Goal: Information Seeking & Learning: Find specific page/section

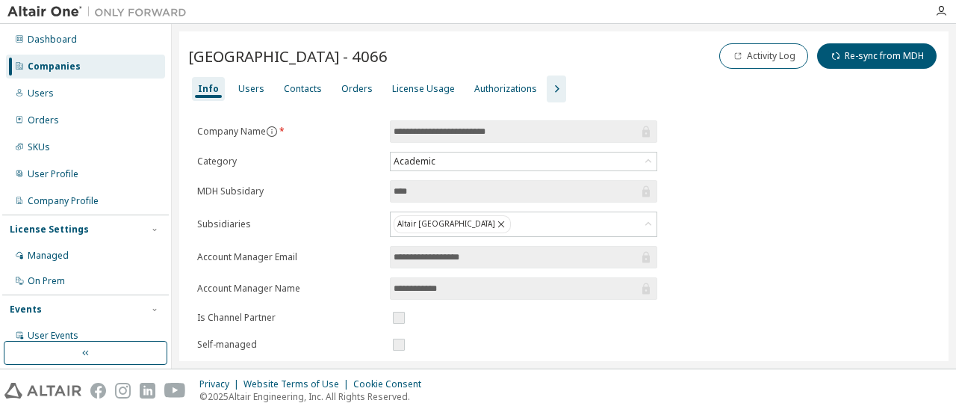
scroll to position [1, 0]
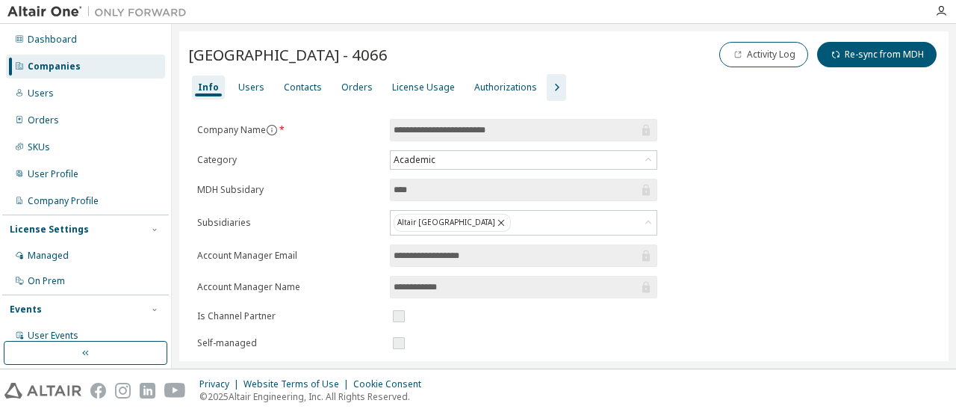
click at [78, 96] on div "Users" at bounding box center [85, 93] width 159 height 24
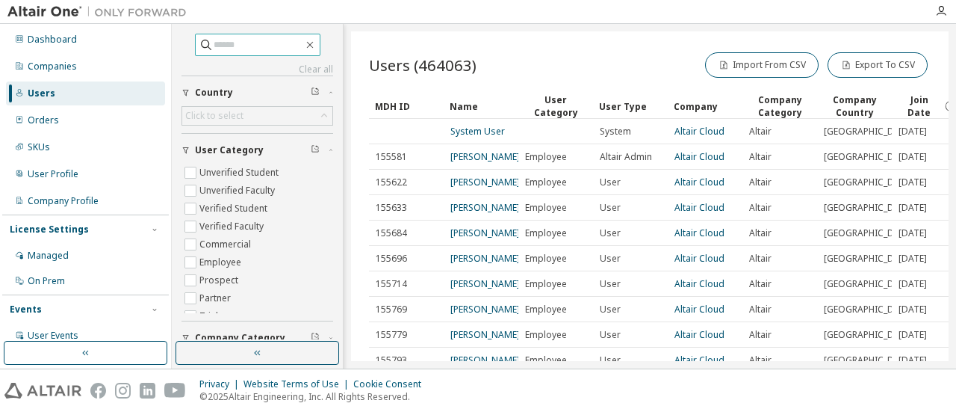
click at [263, 47] on input "text" at bounding box center [259, 44] width 90 height 15
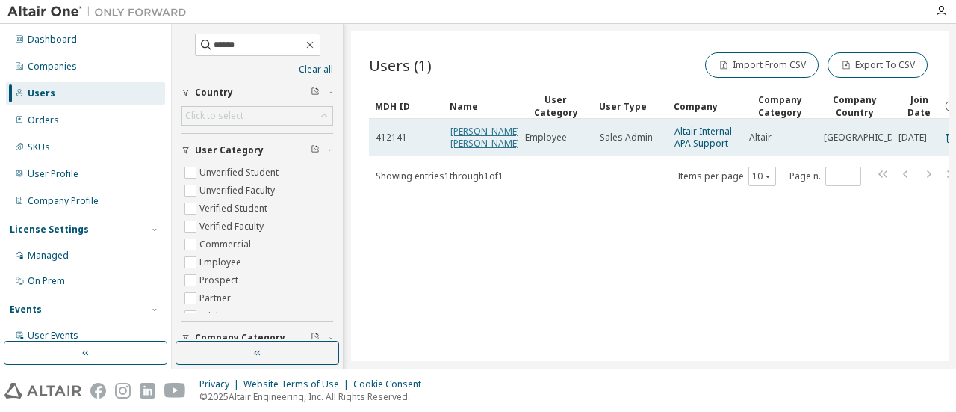
click at [472, 140] on link "[PERSON_NAME] [PERSON_NAME]" at bounding box center [484, 137] width 69 height 25
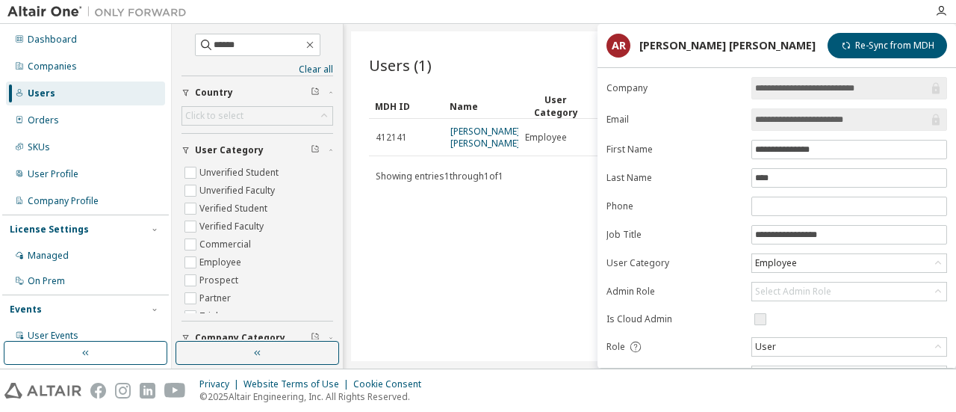
scroll to position [196, 0]
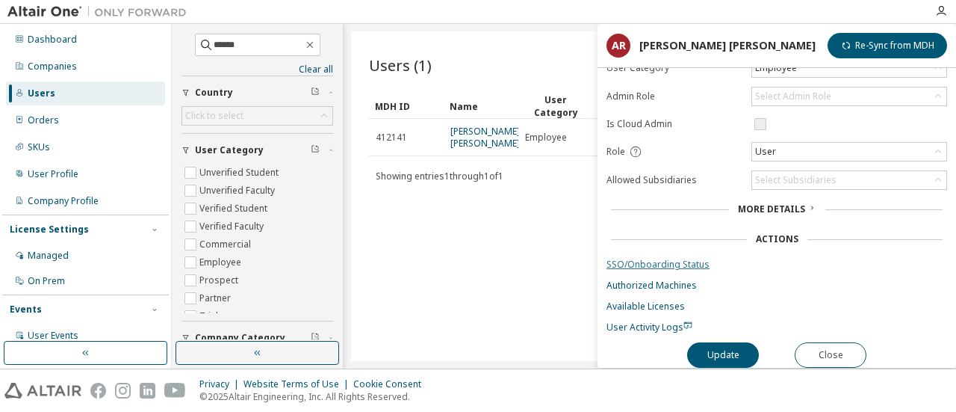
click at [646, 258] on link "SSO/Onboarding Status" at bounding box center [776, 264] width 341 height 12
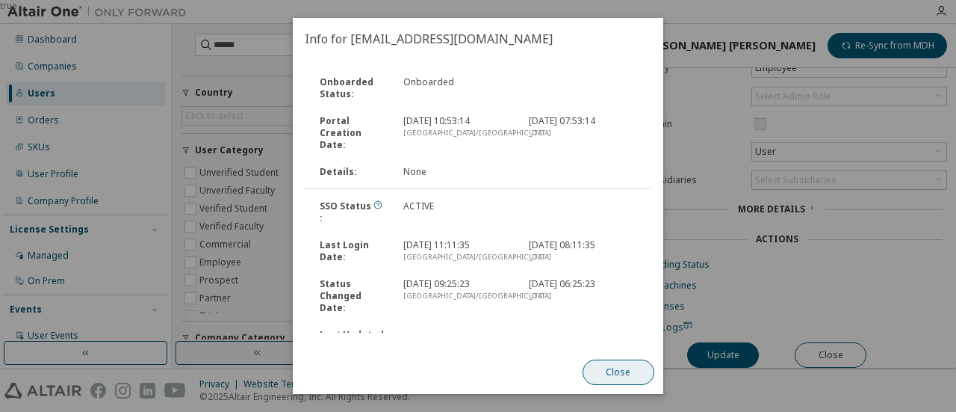
click at [618, 373] on button "Close" at bounding box center [619, 371] width 72 height 25
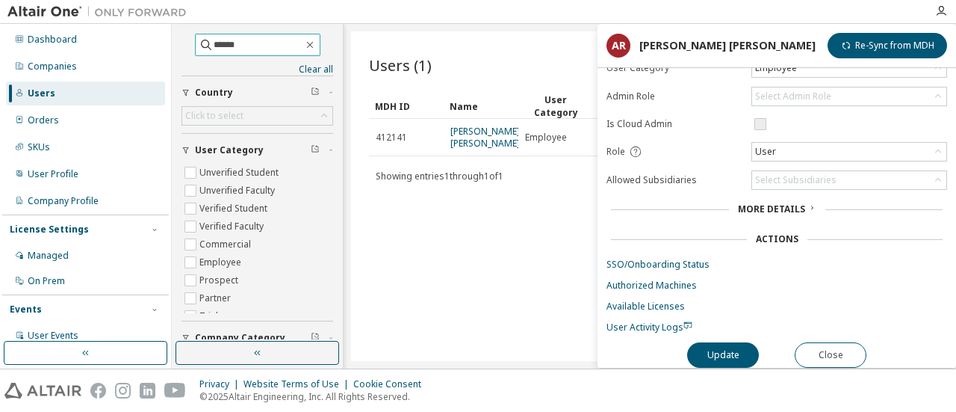
click at [266, 39] on input "******" at bounding box center [259, 44] width 90 height 15
paste input "**********"
click at [266, 39] on input "******" at bounding box center [259, 44] width 90 height 15
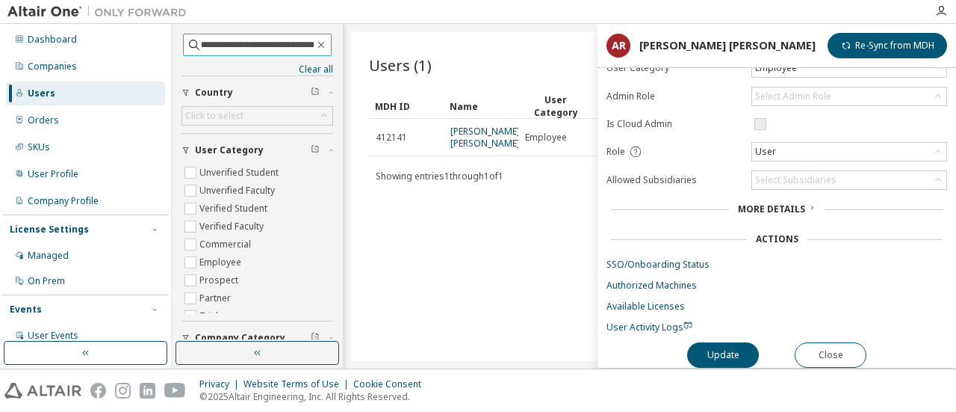
type input "**********"
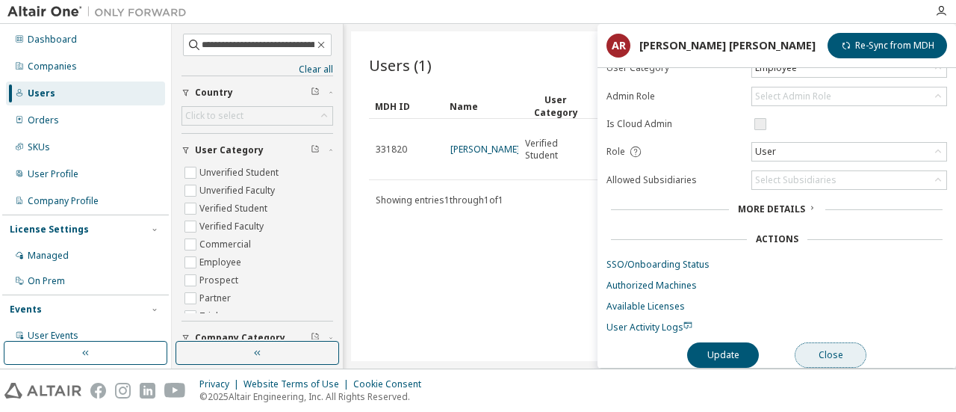
click at [823, 346] on button "Close" at bounding box center [831, 354] width 72 height 25
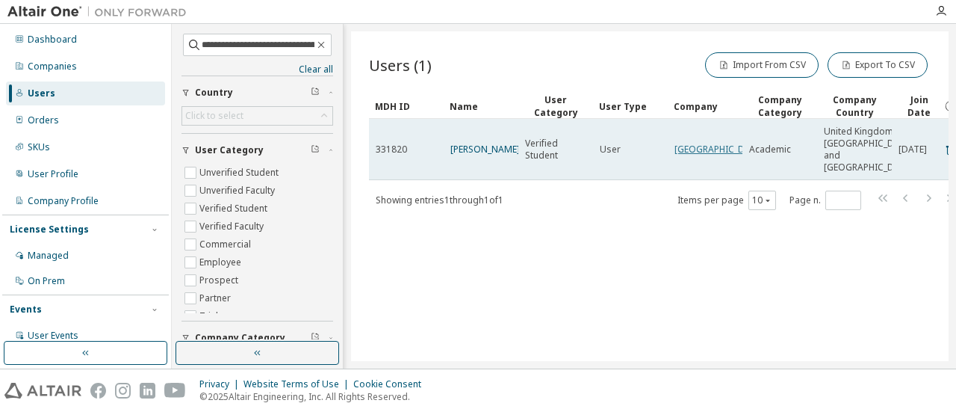
click at [681, 155] on link "[GEOGRAPHIC_DATA]" at bounding box center [719, 149] width 90 height 13
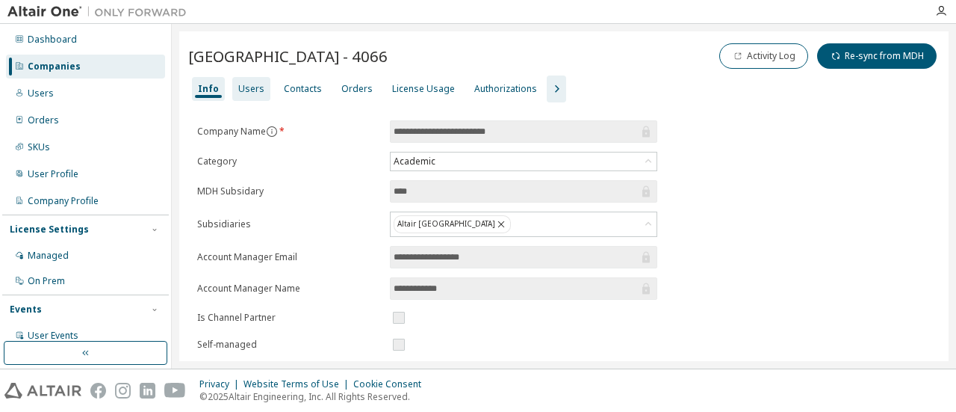
click at [232, 93] on div "Users" at bounding box center [251, 89] width 38 height 24
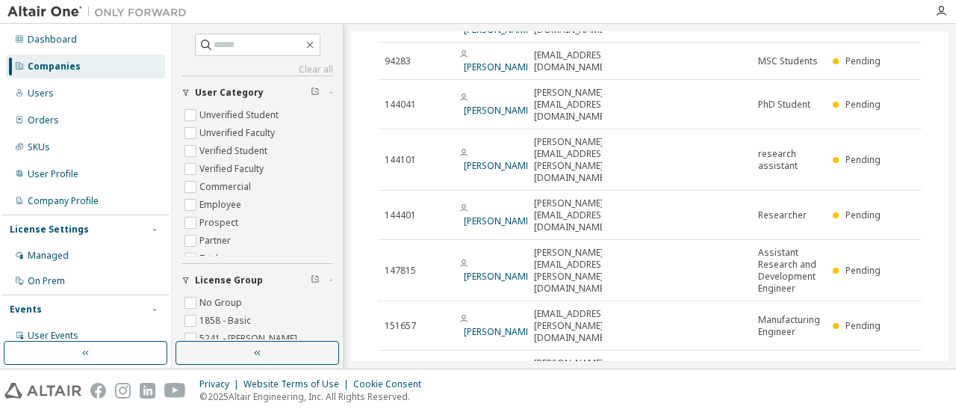
scroll to position [291, 0]
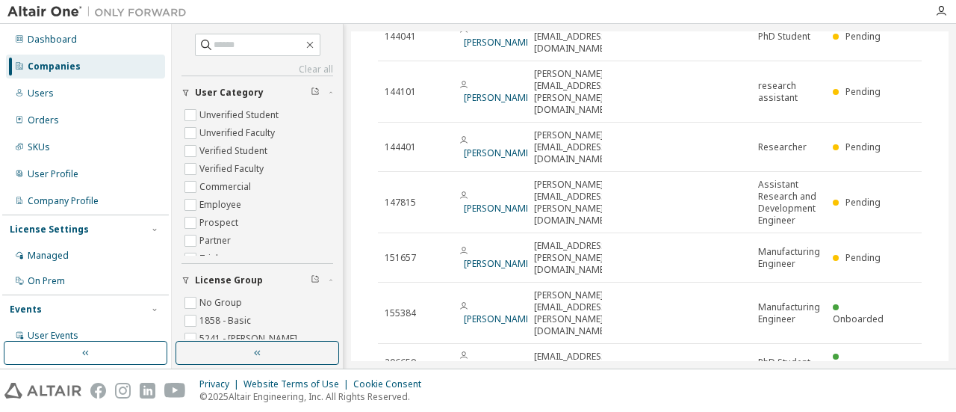
click at [875, 390] on icon "button" at bounding box center [884, 399] width 18 height 18
type input "*"
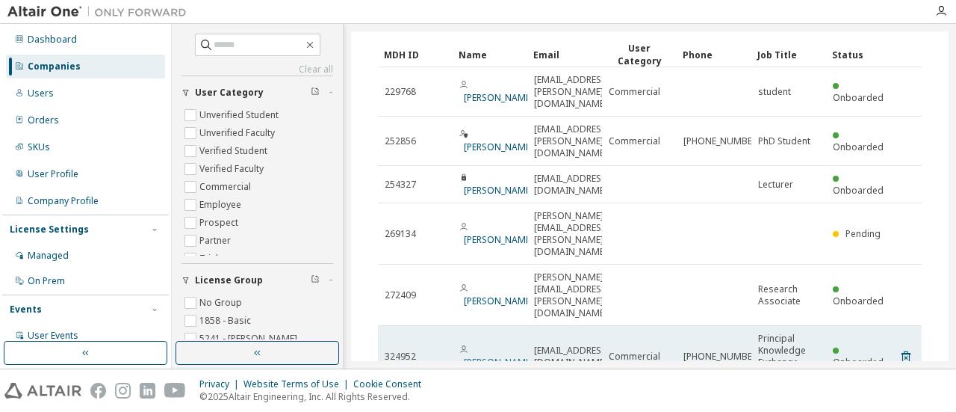
scroll to position [114, 0]
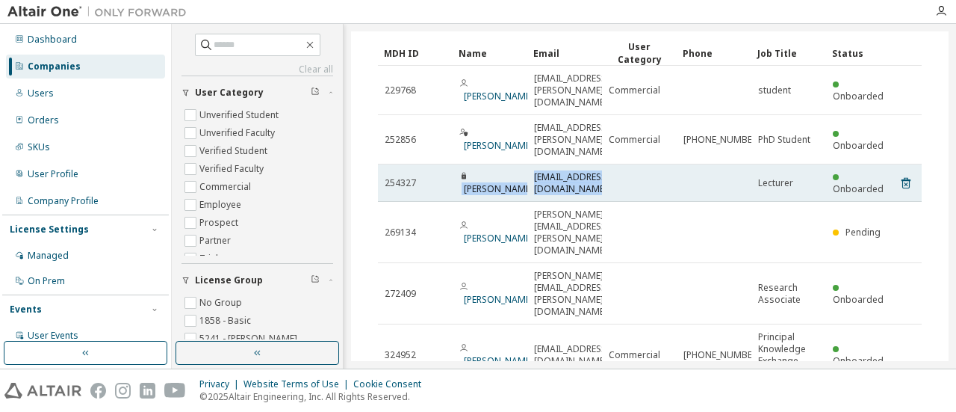
drag, startPoint x: 620, startPoint y: 141, endPoint x: 471, endPoint y: 148, distance: 148.8
click at [471, 164] on tr "254327 [PERSON_NAME] [PERSON_NAME][EMAIL_ADDRESS][DOMAIN_NAME] Lecturer Onboard…" at bounding box center [650, 182] width 544 height 37
copy tr "[PERSON_NAME] [PERSON_NAME][EMAIL_ADDRESS][DOMAIN_NAME]"
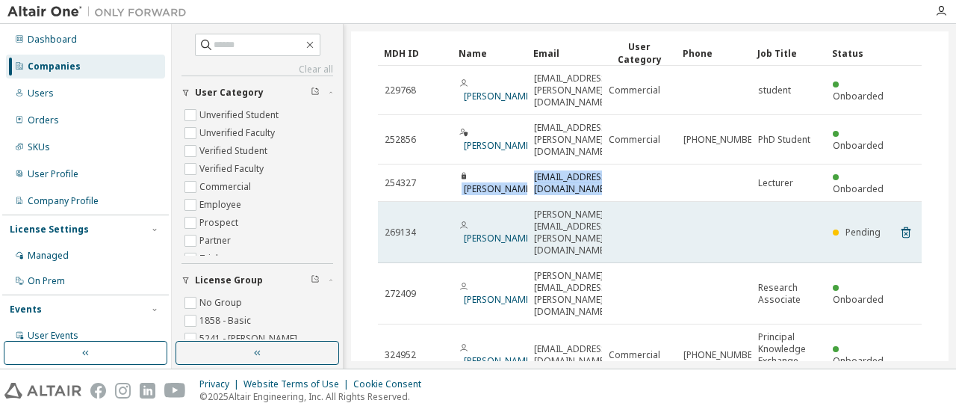
scroll to position [0, 0]
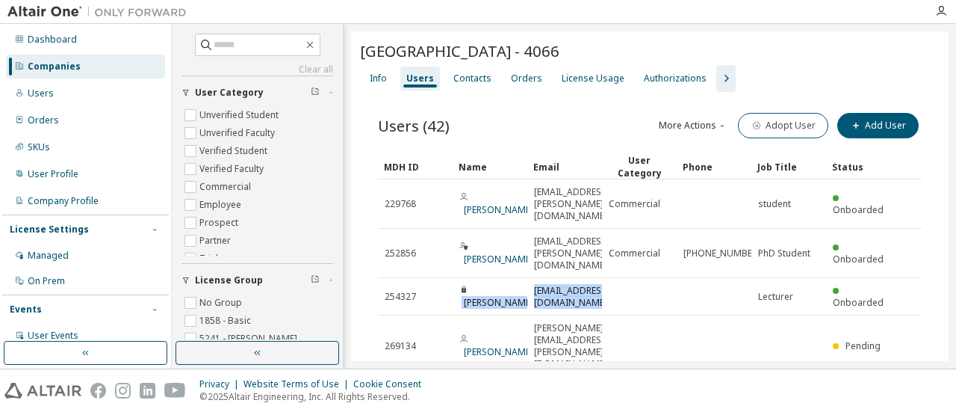
click at [719, 75] on icon "button" at bounding box center [726, 78] width 18 height 18
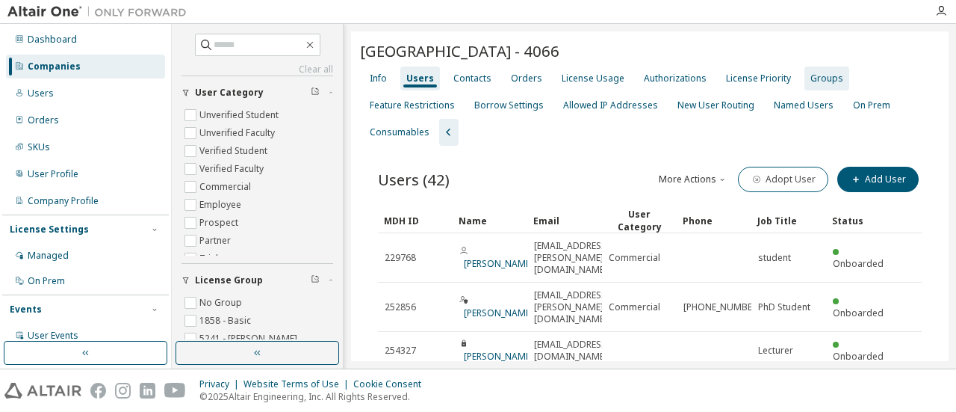
click at [835, 69] on div "Groups" at bounding box center [826, 78] width 45 height 24
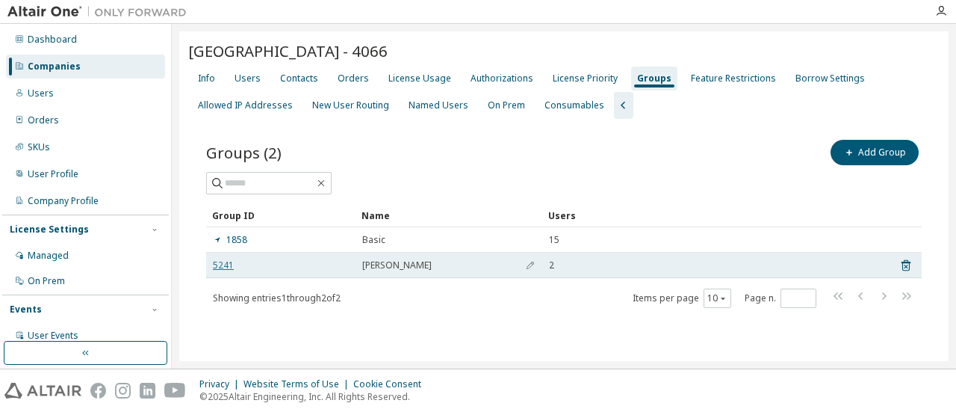
click at [220, 267] on link "5241" at bounding box center [223, 265] width 21 height 12
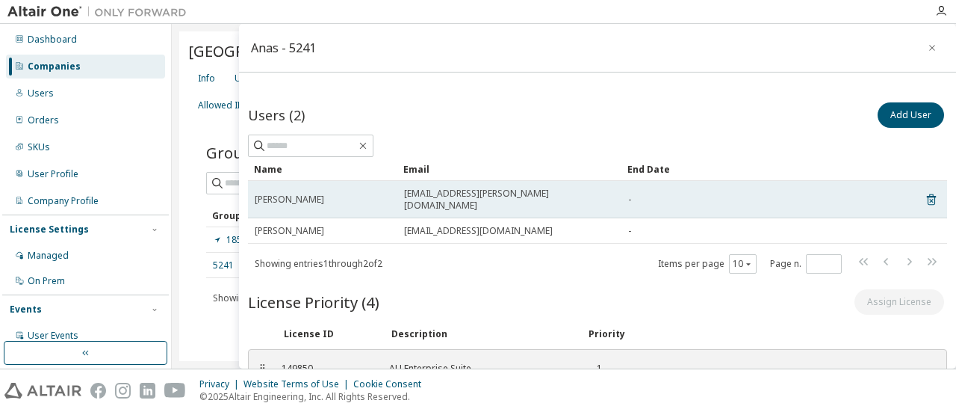
click at [429, 190] on span "[EMAIL_ADDRESS][PERSON_NAME][DOMAIN_NAME]" at bounding box center [509, 199] width 211 height 24
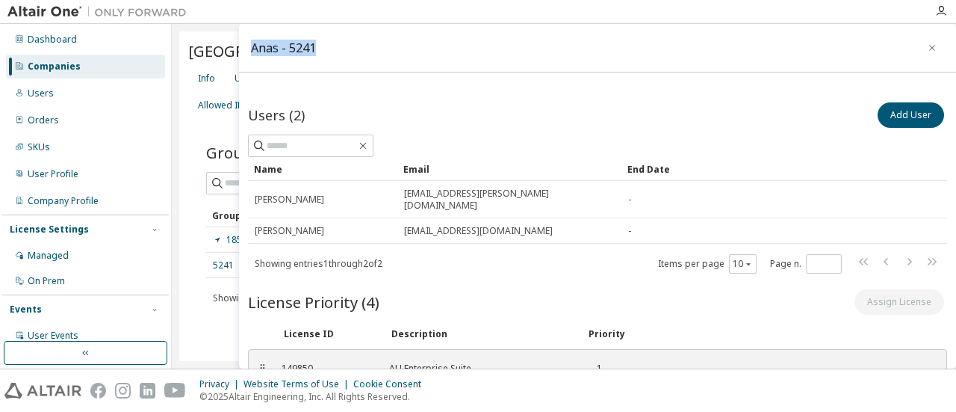
drag, startPoint x: 321, startPoint y: 51, endPoint x: 251, endPoint y: 51, distance: 70.2
click at [251, 51] on div "Anas - 5241" at bounding box center [597, 48] width 717 height 49
copy div "Anas - 5241"
click at [36, 79] on div "Dashboard Companies Users Orders SKUs User Profile Company Profile License Sett…" at bounding box center [85, 240] width 167 height 428
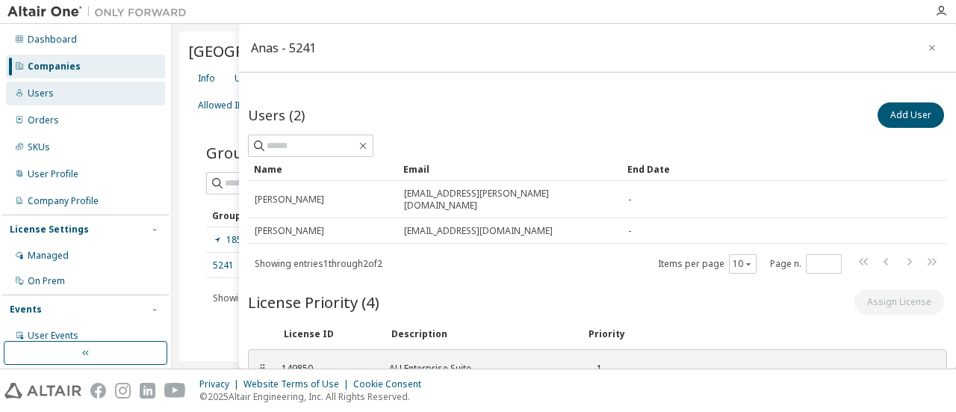
click at [48, 95] on div "Users" at bounding box center [41, 93] width 26 height 12
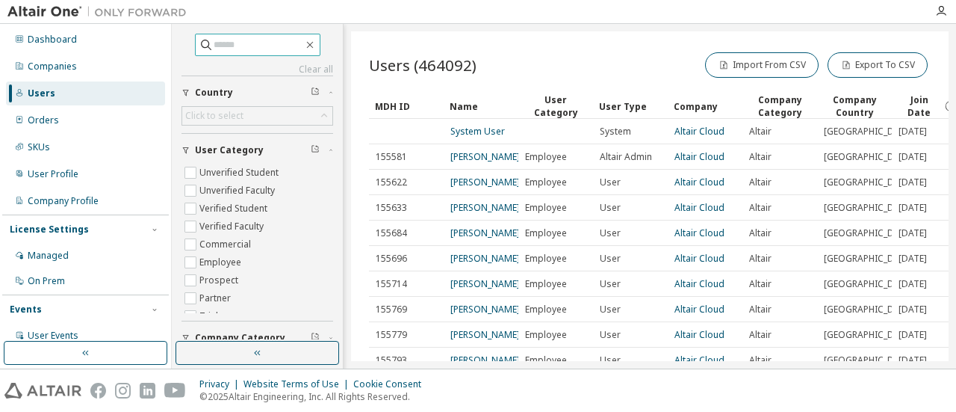
paste input "**********"
click at [260, 44] on input "**********" at bounding box center [259, 44] width 90 height 15
type input "**********"
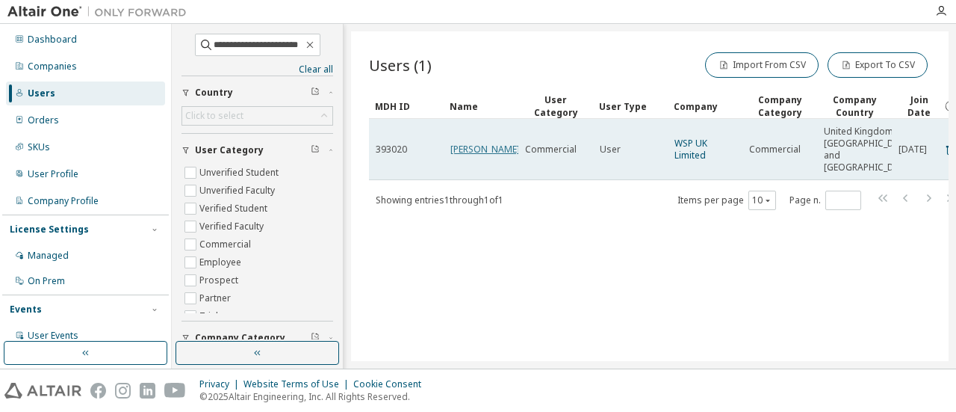
click at [466, 155] on link "[PERSON_NAME]" at bounding box center [484, 149] width 69 height 13
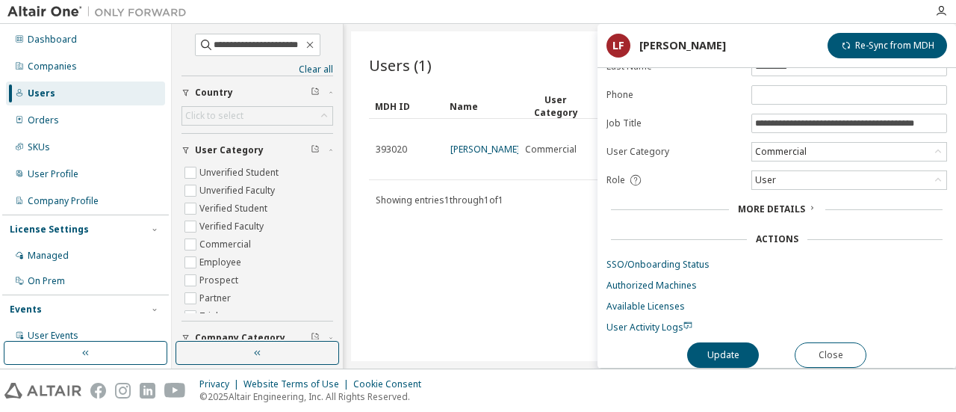
scroll to position [113, 7]
click at [647, 279] on link "Authorized Machines" at bounding box center [776, 285] width 341 height 12
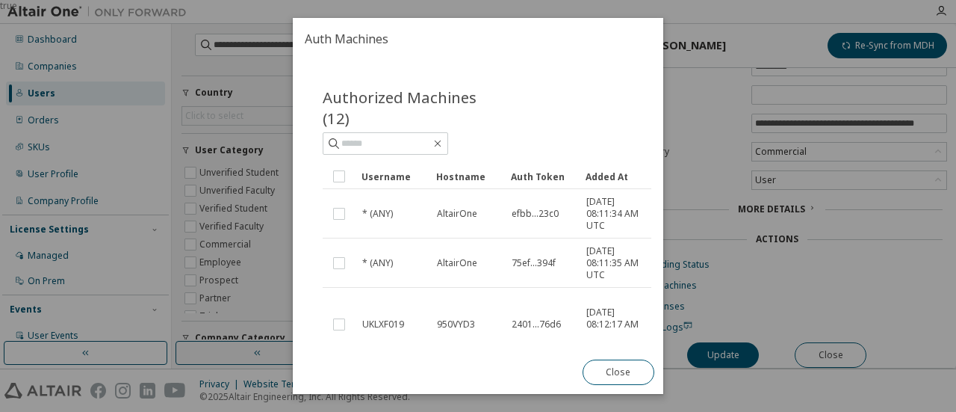
click at [589, 182] on div "Added At" at bounding box center [617, 176] width 63 height 24
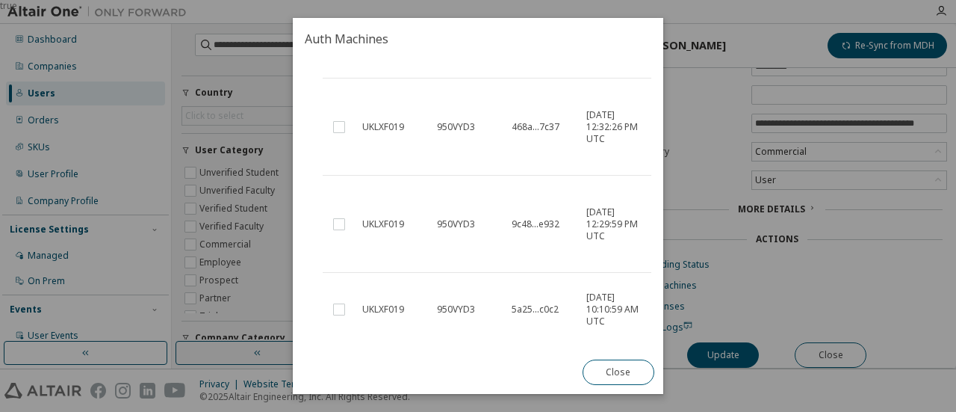
scroll to position [0, 0]
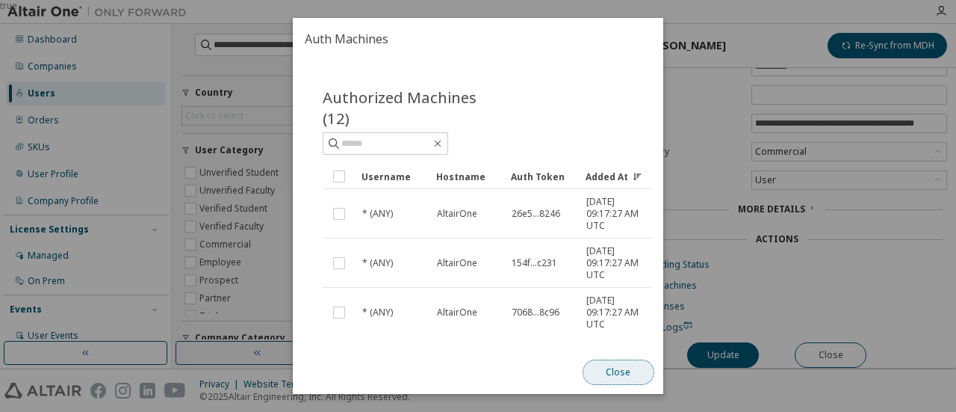
click at [617, 371] on button "Close" at bounding box center [619, 371] width 72 height 25
